Goal: Information Seeking & Learning: Check status

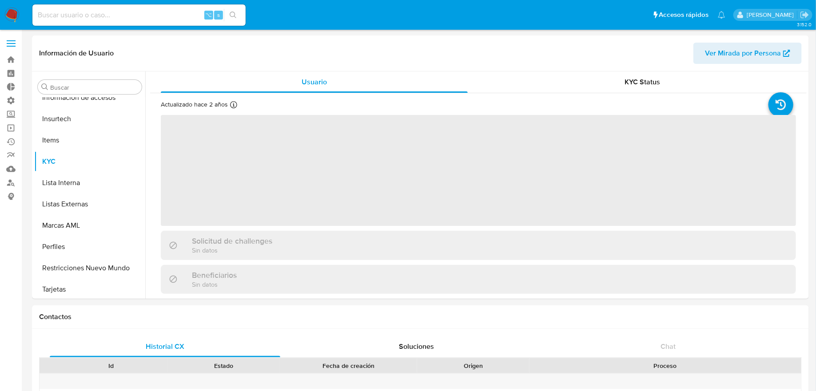
scroll to position [375, 0]
click at [174, 9] on input at bounding box center [138, 15] width 213 height 12
paste input "48583462"
type input "48583462"
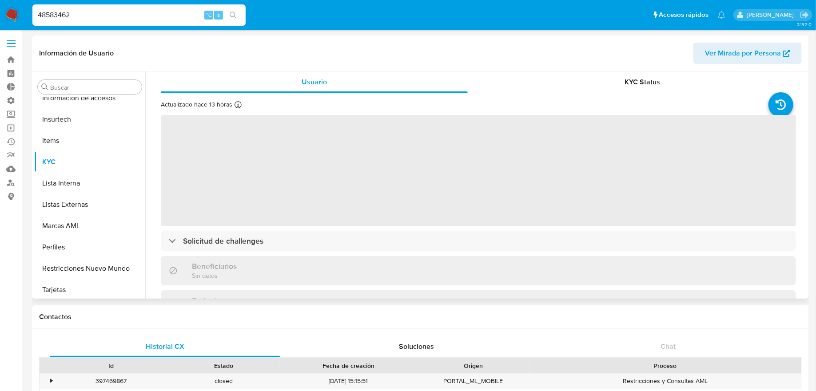
scroll to position [353, 0]
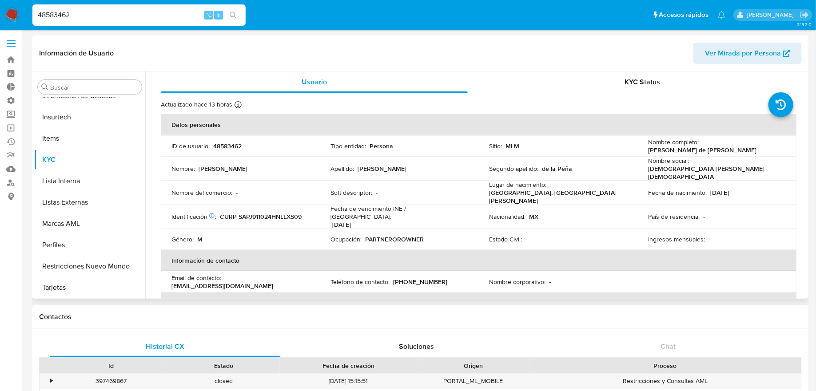
select select "10"
click at [97, 269] on button "Restricciones Nuevo Mundo" at bounding box center [86, 266] width 104 height 21
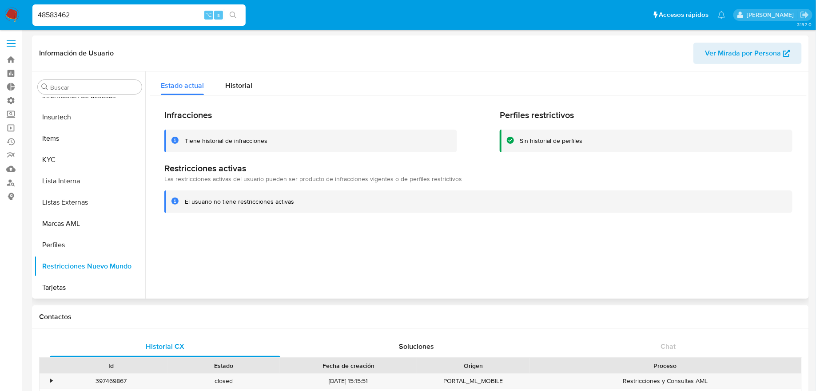
click at [238, 97] on div "Infracciones Tiene historial de infracciones Perfiles restrictivos Sin historia…" at bounding box center [478, 161] width 656 height 132
click at [247, 87] on span "Historial" at bounding box center [238, 85] width 27 height 10
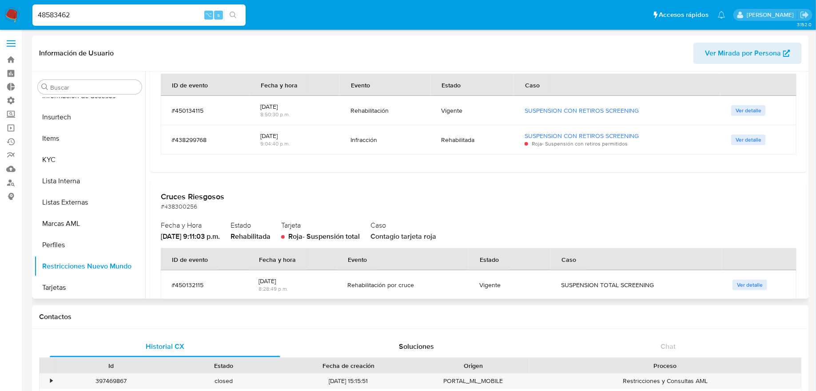
scroll to position [121, 0]
click at [119, 12] on input "48583462" at bounding box center [138, 15] width 213 height 12
paste input "212966639"
type input "212966639"
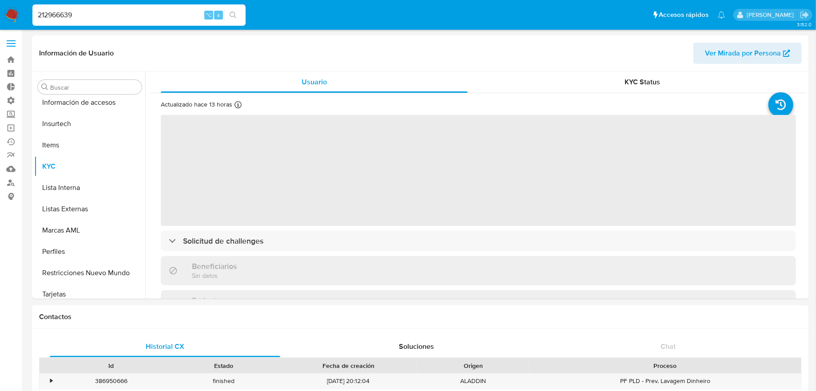
scroll to position [353, 0]
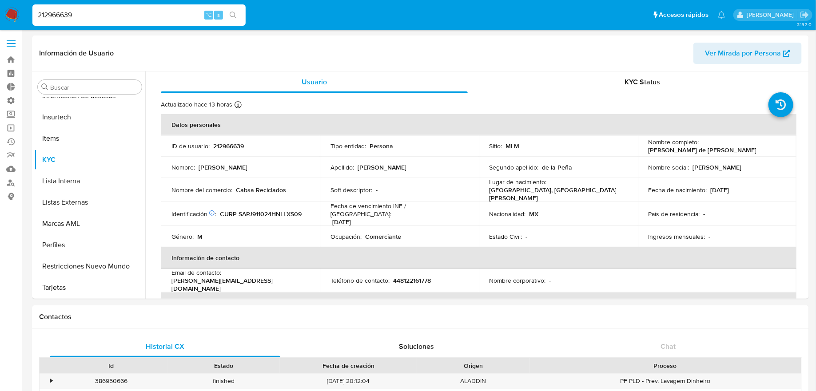
select select "10"
click at [162, 16] on input "212966639" at bounding box center [138, 15] width 213 height 12
paste input "0u9grrl0UCP9AHeF1GAiXivc"
type input "0u9grrl0UCP9AHeF1GAiXivc"
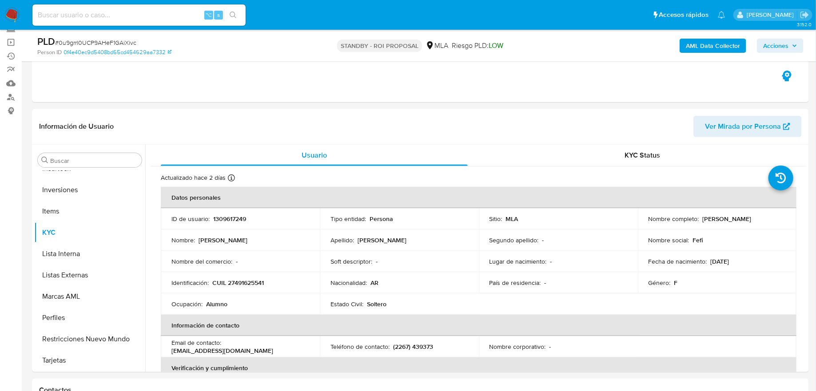
scroll to position [91, 0]
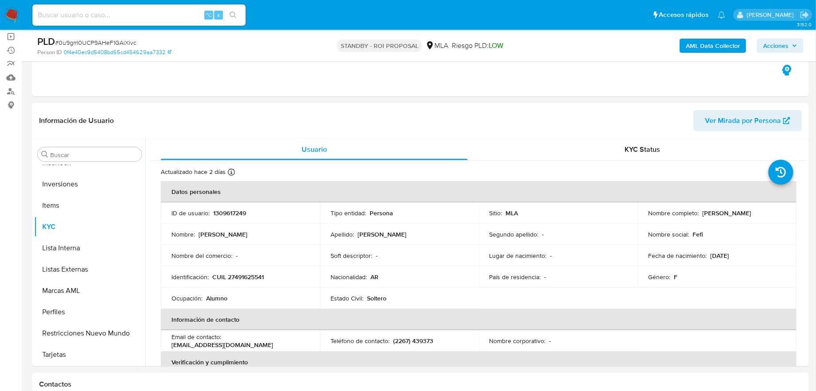
select select "10"
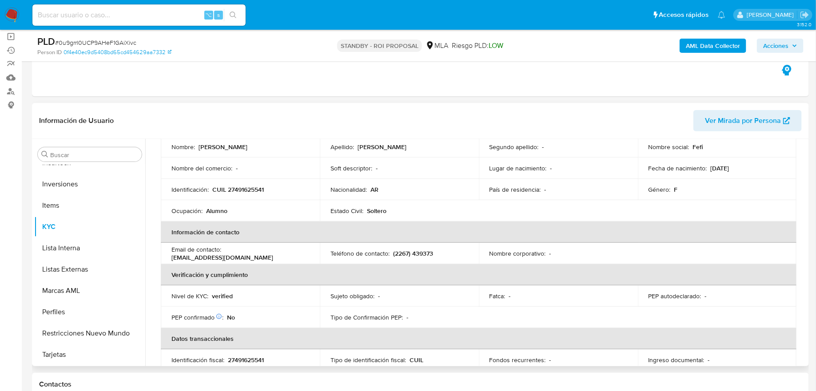
scroll to position [0, 0]
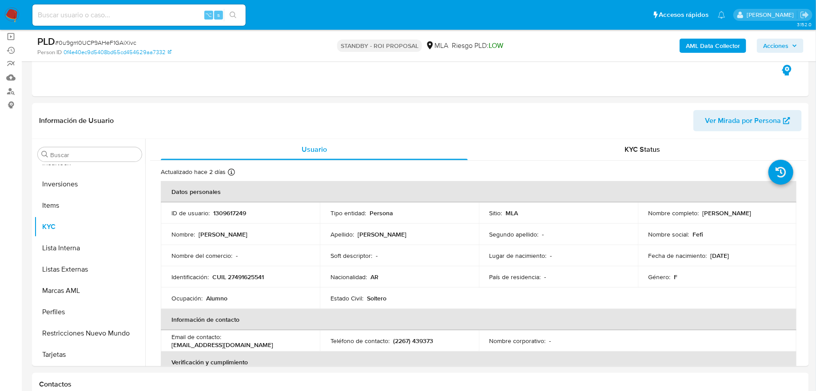
click at [148, 18] on input at bounding box center [138, 15] width 213 height 12
paste input "1412837612"
type input "1412837612"
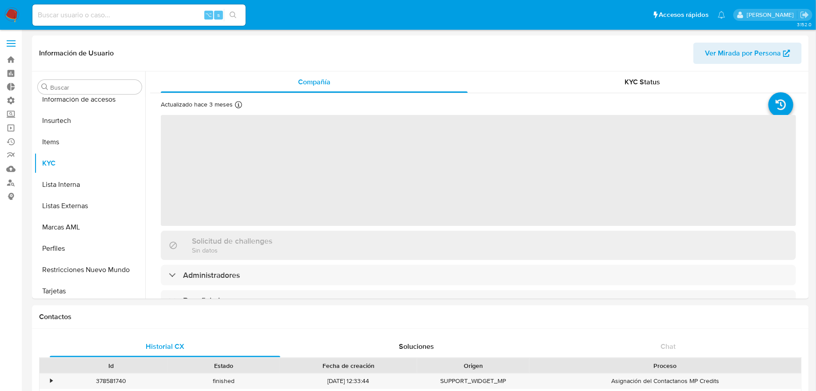
scroll to position [375, 0]
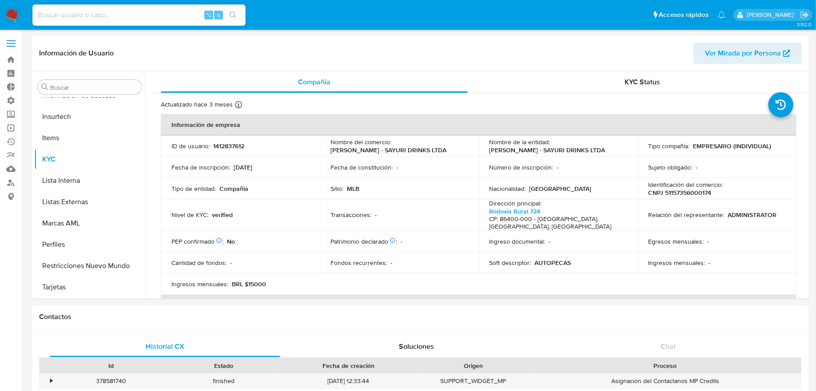
select select "10"
click at [173, 23] on div "⌥ s" at bounding box center [138, 14] width 213 height 21
click at [171, 16] on input at bounding box center [138, 15] width 213 height 12
paste input "681818806"
type input "681818806"
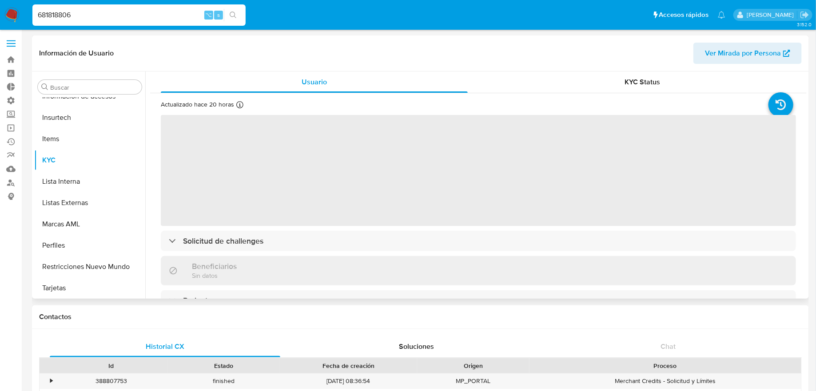
scroll to position [375, 0]
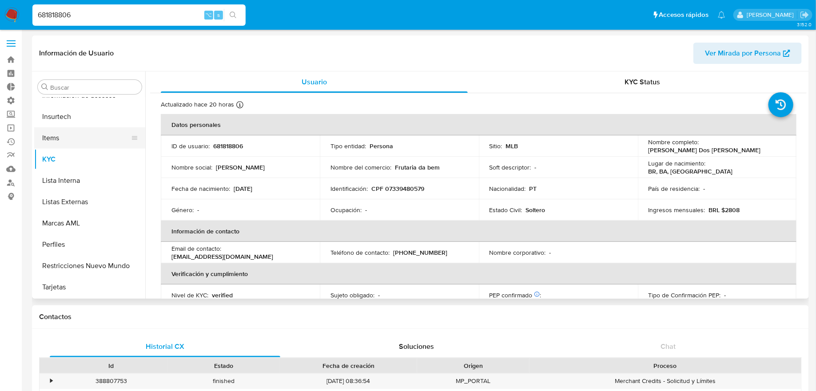
select select "10"
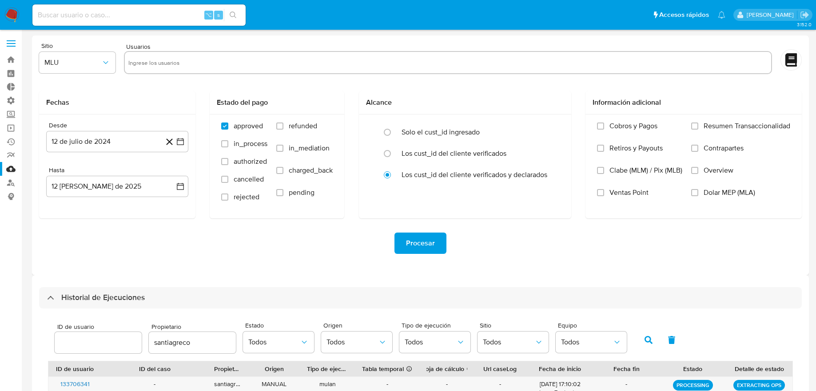
select select "10"
click at [13, 47] on span at bounding box center [11, 46] width 9 height 1
click at [0, 0] on input "checkbox" at bounding box center [0, 0] width 0 height 0
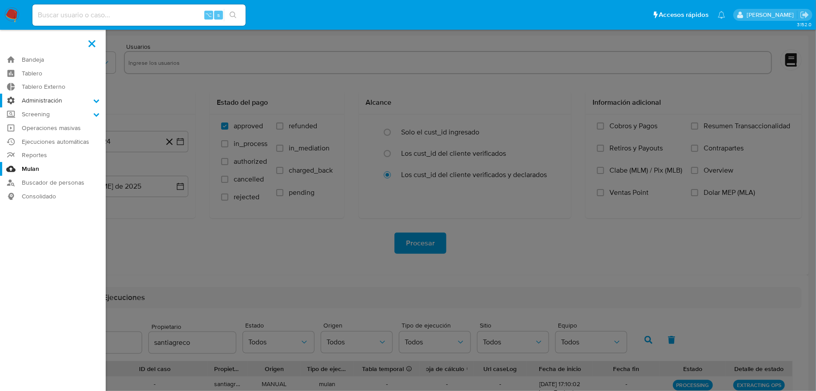
click at [24, 99] on label "Administración" at bounding box center [53, 101] width 106 height 14
click at [0, 0] on input "Administración" at bounding box center [0, 0] width 0 height 0
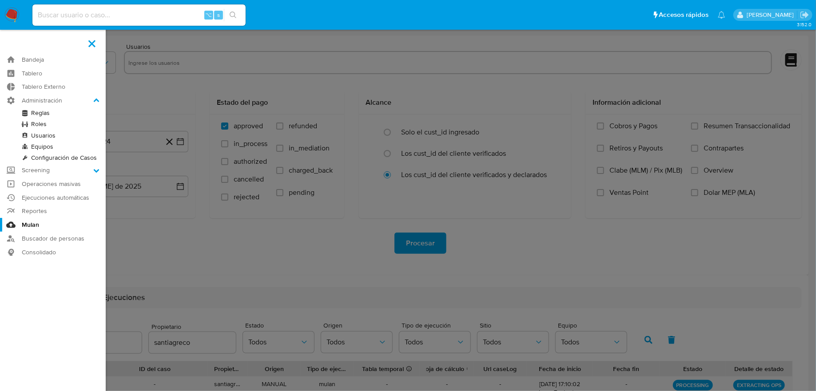
click at [36, 113] on link "Reglas" at bounding box center [53, 112] width 106 height 11
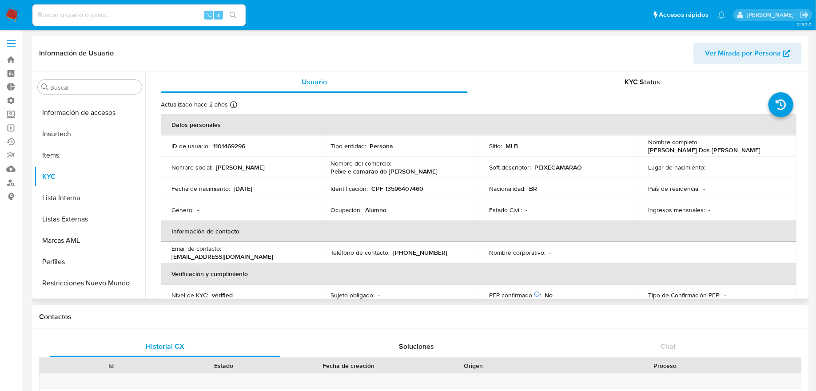
scroll to position [375, 0]
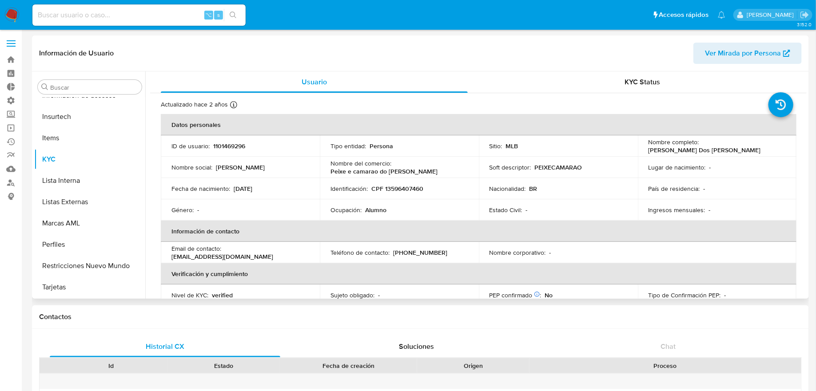
select select "10"
click at [141, 20] on input at bounding box center [138, 15] width 213 height 12
paste input "314640254"
type input "314640254"
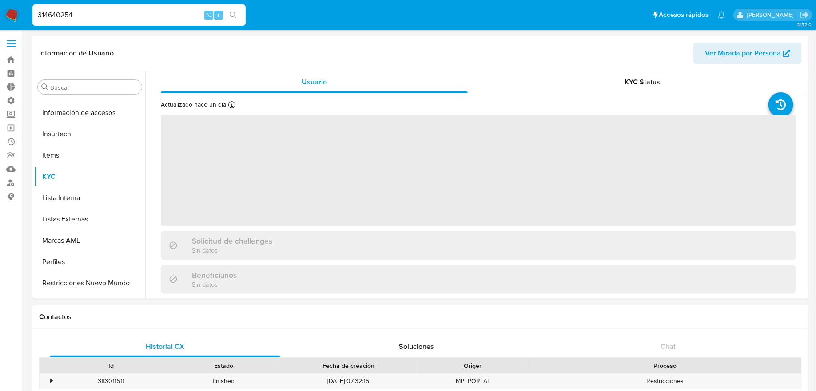
scroll to position [375, 0]
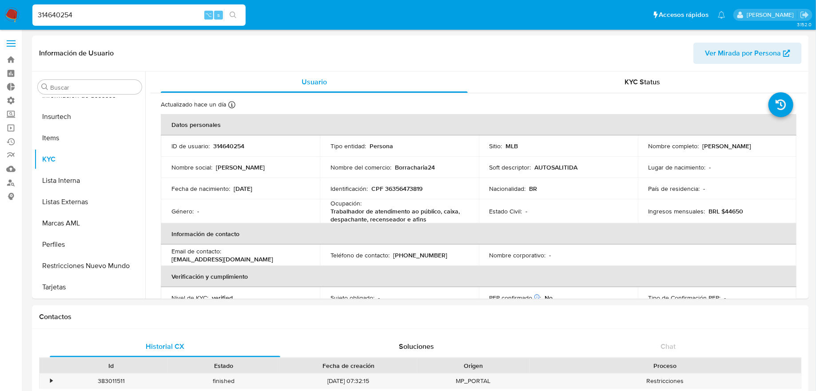
select select "10"
click at [122, 18] on input "314640254" at bounding box center [138, 15] width 213 height 12
paste input "1469126933"
type input "1469126933"
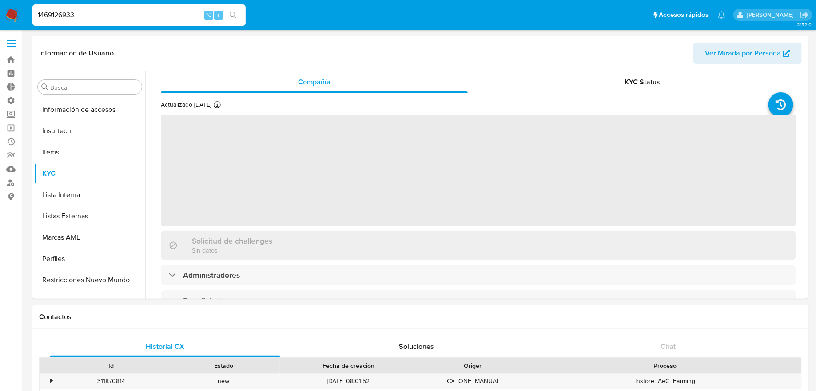
scroll to position [375, 0]
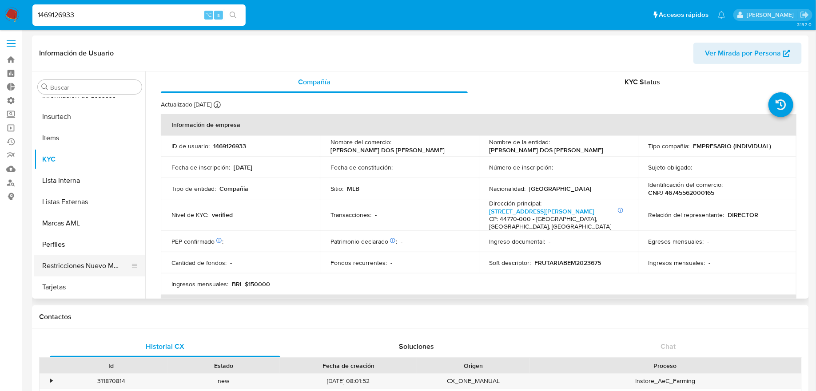
select select "10"
click at [174, 15] on input "1469126933" at bounding box center [138, 15] width 213 height 12
paste input "lFG3LiRubtYWass9DfpMUVpH"
type input "lFG3LiRubtYWass9DfpMUVpH"
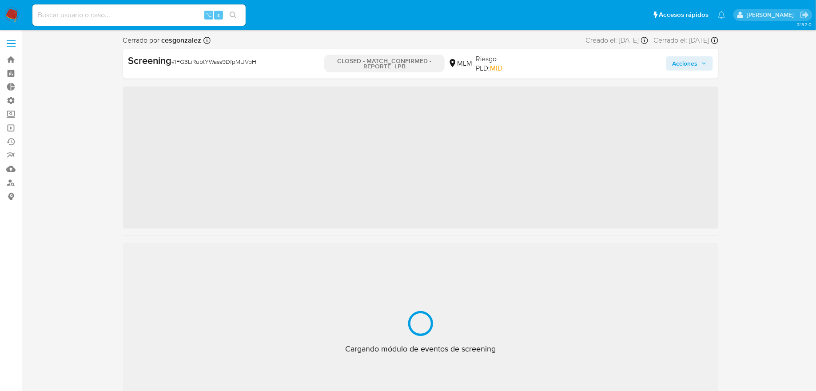
scroll to position [353, 0]
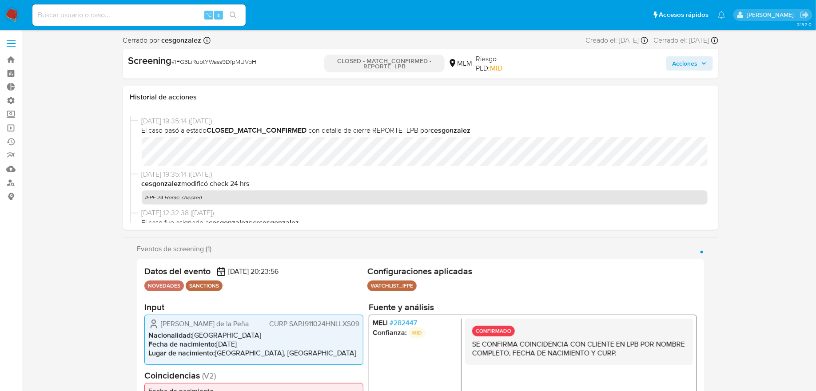
select select "10"
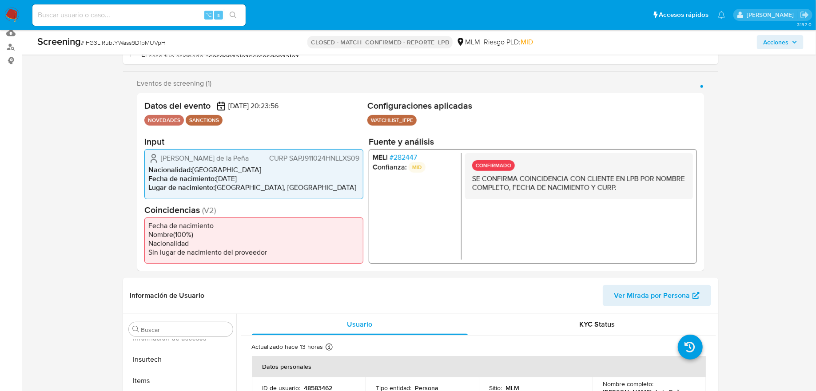
scroll to position [368, 0]
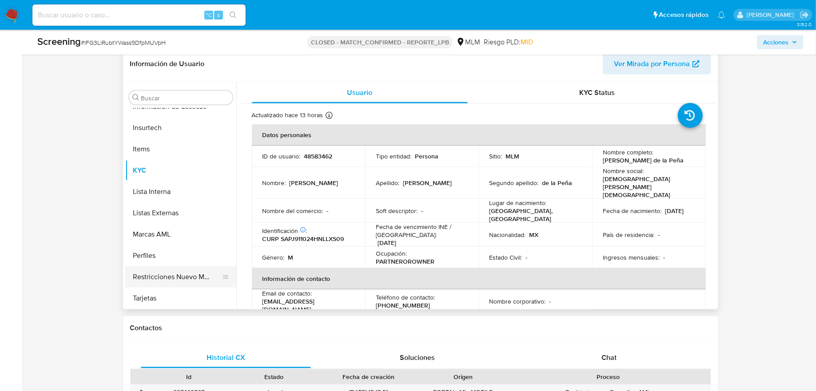
click at [174, 280] on button "Restricciones Nuevo Mundo" at bounding box center [177, 276] width 104 height 21
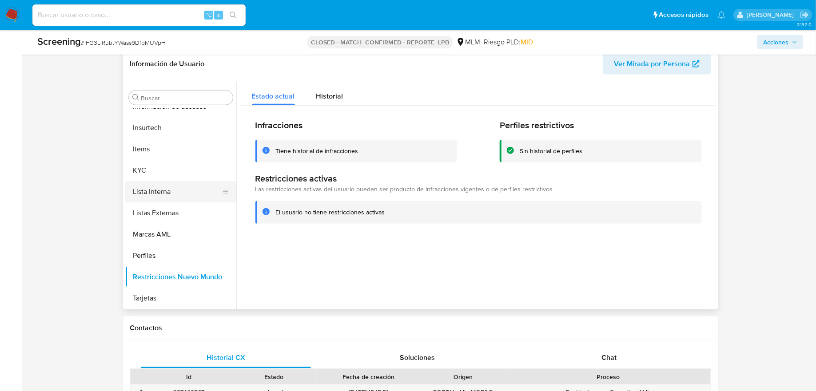
click at [178, 184] on button "Lista Interna" at bounding box center [177, 191] width 104 height 21
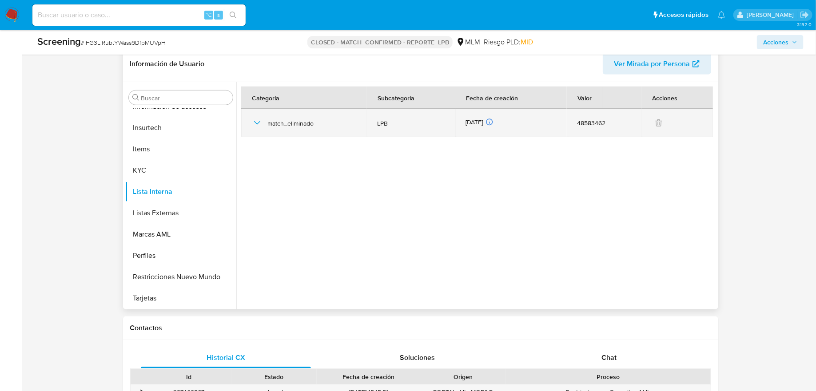
click at [254, 121] on icon "button" at bounding box center [257, 123] width 11 height 11
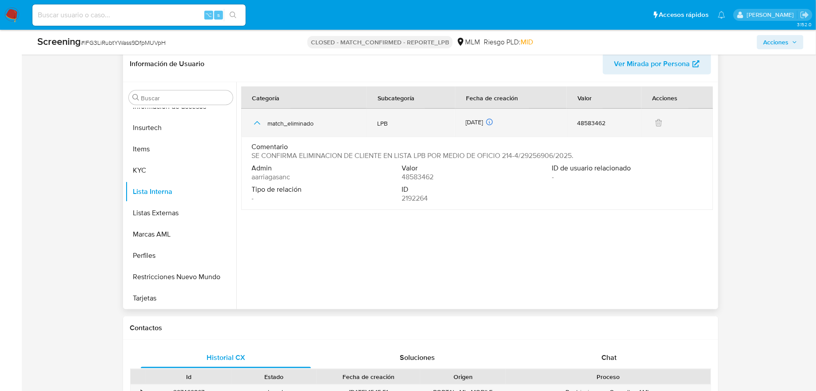
drag, startPoint x: 267, startPoint y: 122, endPoint x: 494, endPoint y: 123, distance: 226.5
click at [494, 123] on tr "match_eliminado LPB 12/08/2025 12/08/2025 16:46:55 48583462" at bounding box center [477, 123] width 472 height 28
click at [494, 123] on div "12/08/2025 12/08/2025 16:46:55" at bounding box center [511, 123] width 90 height 10
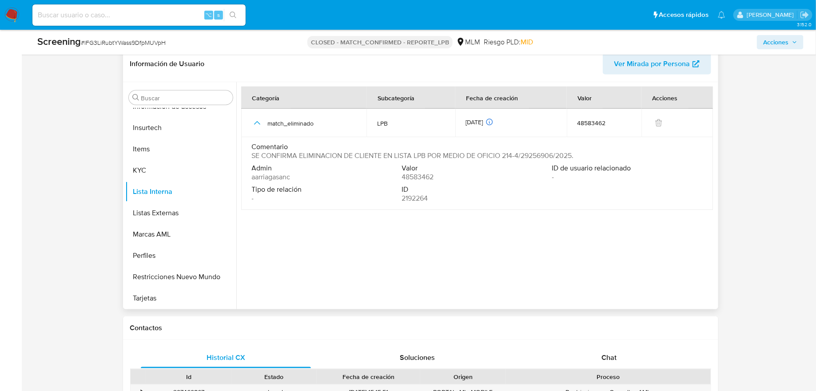
drag, startPoint x: 250, startPoint y: 156, endPoint x: 555, endPoint y: 158, distance: 306.0
click at [555, 158] on td "Comentario SE CONFIRMA ELIMINACION DE CLIENTE EN LISTA LPB POR MEDIO DE OFICIO …" at bounding box center [477, 173] width 472 height 73
click at [555, 158] on span "SE CONFIRMA ELIMINACION DE CLIENTE EN LISTA LPB POR MEDIO DE OFICIO 214-4/29256…" at bounding box center [413, 155] width 322 height 9
click at [579, 159] on div "Comentario SE CONFIRMA ELIMINACION DE CLIENTE EN LISTA LPB POR MEDIO DE OFICIO …" at bounding box center [477, 153] width 450 height 21
click at [138, 8] on div "⌥ s" at bounding box center [138, 14] width 213 height 21
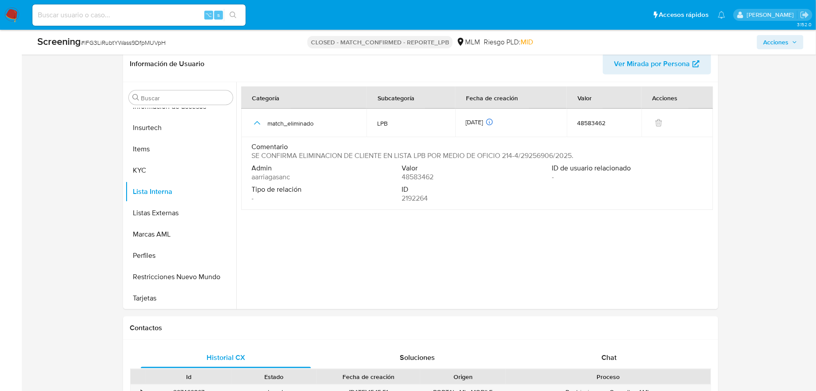
click at [127, 19] on input at bounding box center [138, 15] width 213 height 12
paste input "212966639"
type input "212966639"
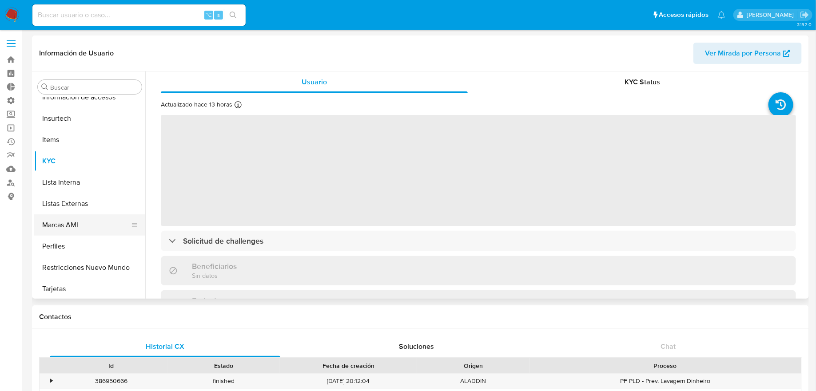
scroll to position [353, 0]
click at [109, 261] on button "Restricciones Nuevo Mundo" at bounding box center [86, 266] width 104 height 21
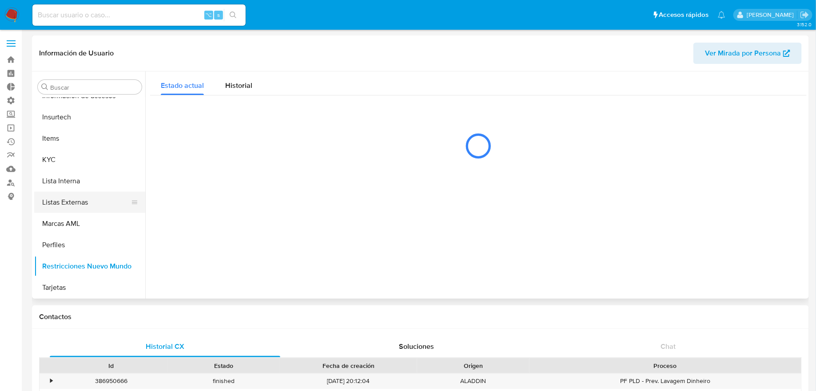
select select "10"
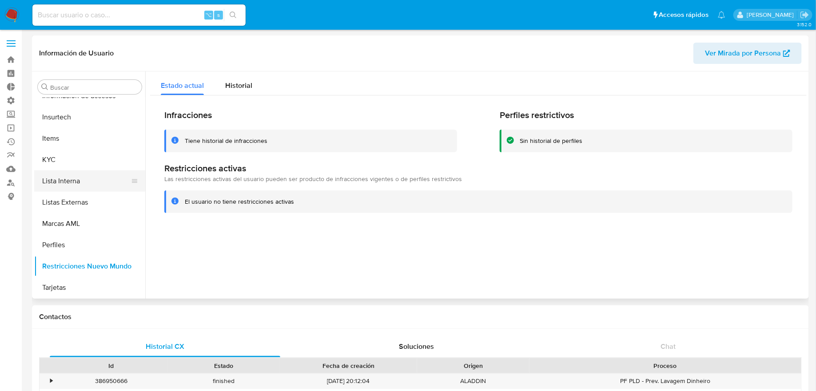
click at [98, 189] on button "Lista Interna" at bounding box center [86, 181] width 104 height 21
